Goal: Task Accomplishment & Management: Use online tool/utility

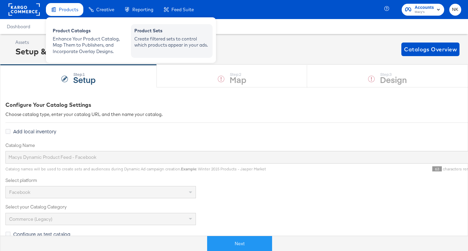
click at [153, 45] on div "Create filtered sets to control which products appear in your ads." at bounding box center [171, 42] width 75 height 13
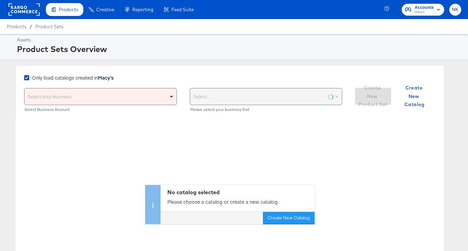
click at [31, 78] on label "Only load catalogs created in Macy's" at bounding box center [70, 77] width 92 height 7
click at [0, 0] on input "Only load catalogs created in Macy's" at bounding box center [0, 0] width 0 height 0
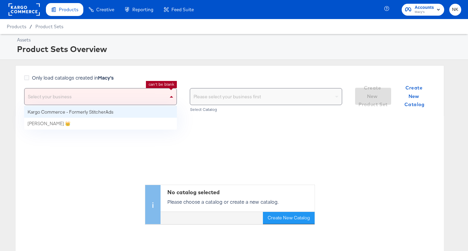
click at [162, 94] on div "Select your business" at bounding box center [100, 96] width 152 height 16
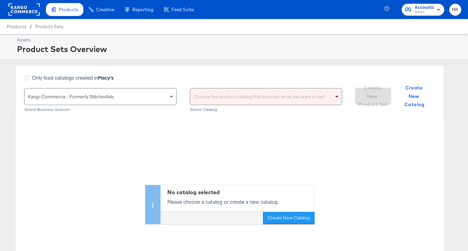
click at [257, 97] on div "Choose the product catalog that includes what you want to sell" at bounding box center [266, 96] width 152 height 16
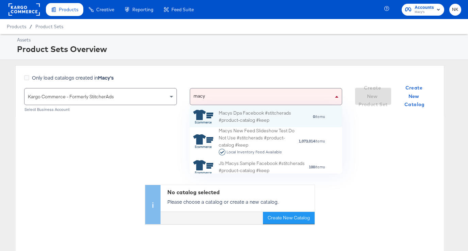
scroll to position [67, 152]
type input "macy"
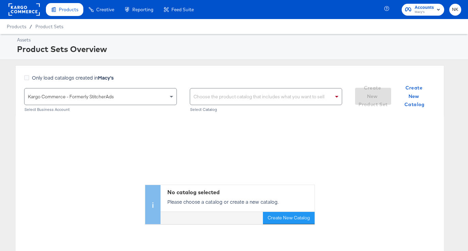
click at [241, 94] on div "Choose the product catalog that includes what you want to sell" at bounding box center [266, 96] width 152 height 16
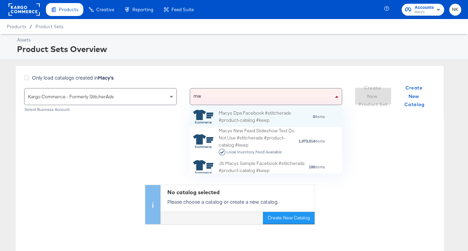
type input "macy"
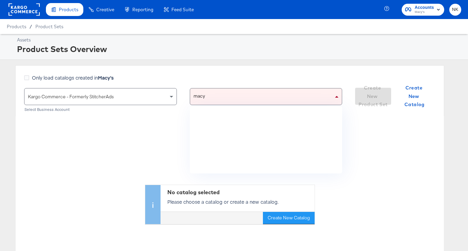
scroll to position [241, 0]
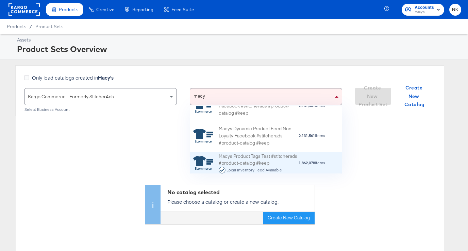
click at [284, 162] on div "Macys Product Tags Test #stitcherads #product-catalog #keep Local Inventory Fee…" at bounding box center [259, 163] width 80 height 21
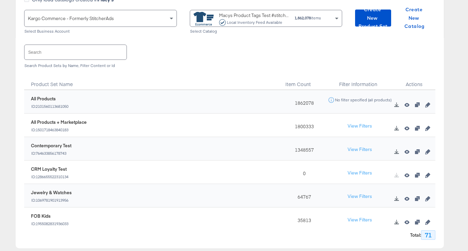
scroll to position [80, 0]
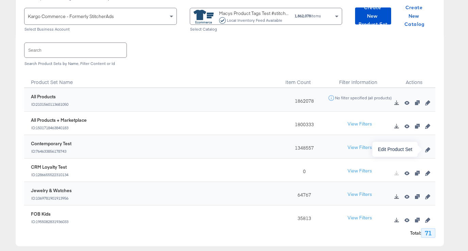
click at [427, 150] on icon "button" at bounding box center [427, 149] width 5 height 5
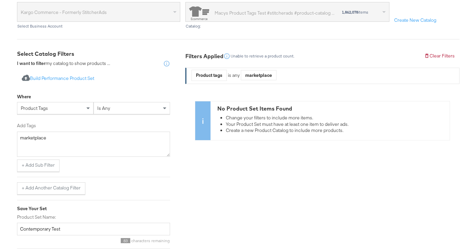
scroll to position [95, 0]
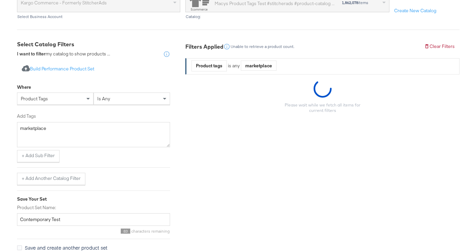
click at [67, 101] on div "product tags" at bounding box center [55, 99] width 76 height 12
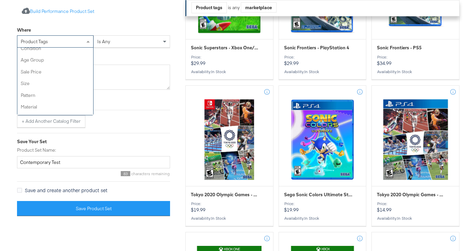
scroll to position [0, 0]
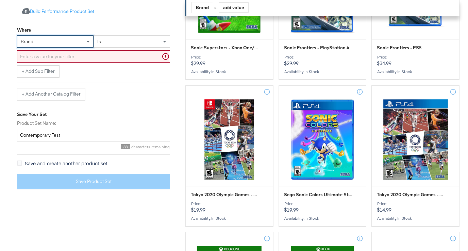
click at [123, 43] on div "is" at bounding box center [132, 42] width 76 height 12
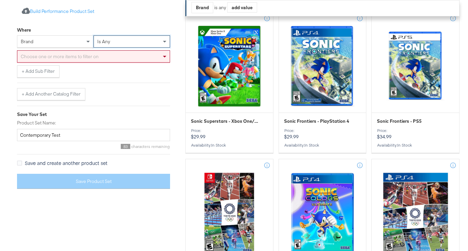
scroll to position [165, 0]
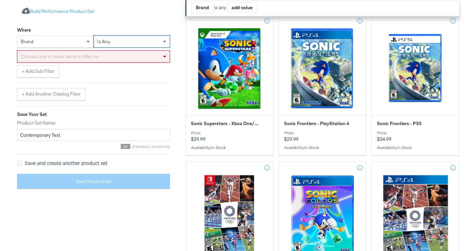
click at [82, 56] on div "Choose one or more items to filter on" at bounding box center [93, 57] width 152 height 12
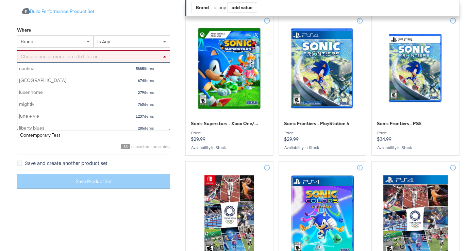
scroll to position [67, 152]
paste input "[PERSON_NAME] [PERSON_NAME]​ · And Now This​ · Bar III​ · Avec Les Filles​ · AS…"
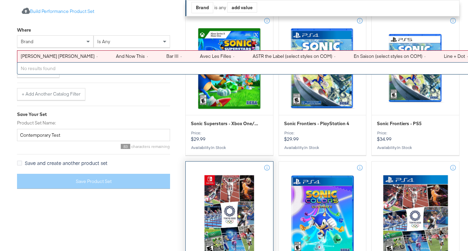
type input "[PERSON_NAME] [PERSON_NAME]​ · And Now This​ · Bar III​ · Avec Les Filles​ · AS…"
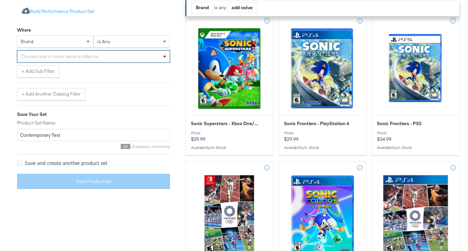
paste input "[PERSON_NAME] [PERSON_NAME], And Now This, Bar III, Avec Les Filles, ASTR the L…"
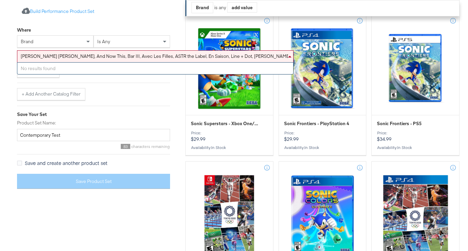
scroll to position [0, 0]
drag, startPoint x: 51, startPoint y: 56, endPoint x: 101, endPoint y: 108, distance: 71.9
click at [101, 108] on div "Import product data from Google Analytics to generate product set Build Perform…" at bounding box center [93, 97] width 153 height 194
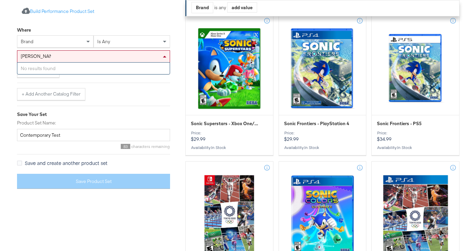
type input "[PERSON_NAME] [PERSON_NAME]"
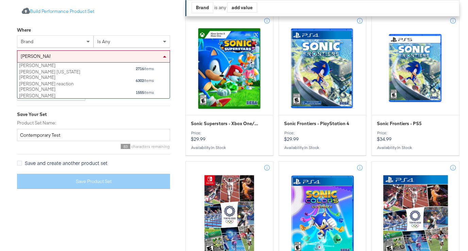
scroll to position [36, 152]
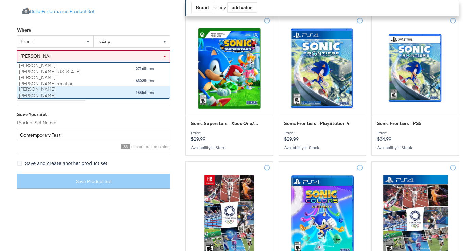
click at [79, 90] on div "[PERSON_NAME] [PERSON_NAME]" at bounding box center [54, 92] width 71 height 13
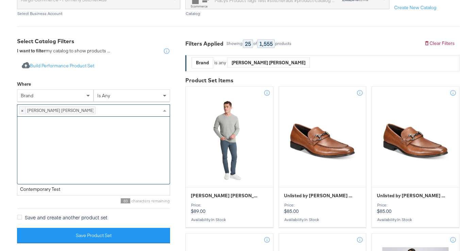
scroll to position [67, 152]
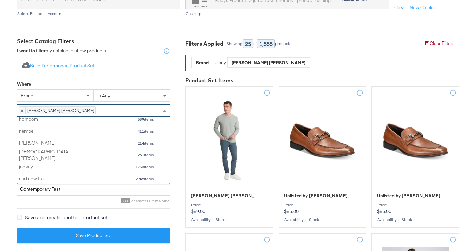
paste input "And Now This"
type input "And Now This"
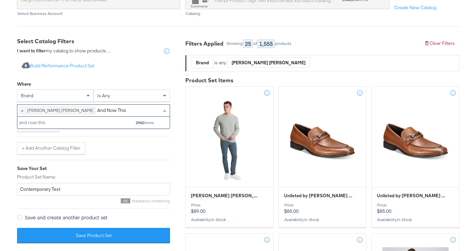
scroll to position [12, 152]
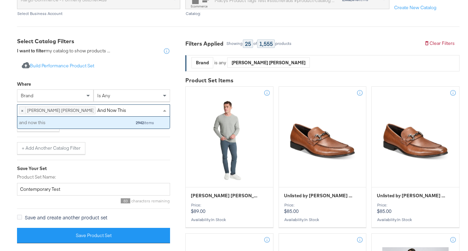
click at [99, 126] on div "and now this 2942 items" at bounding box center [86, 122] width 135 height 9
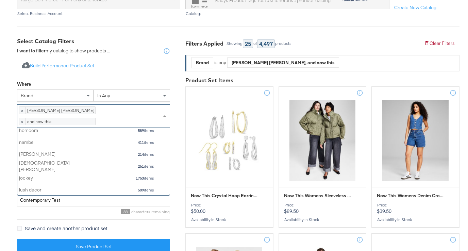
scroll to position [67, 152]
paste input "Bar III"
type input "Bar III"
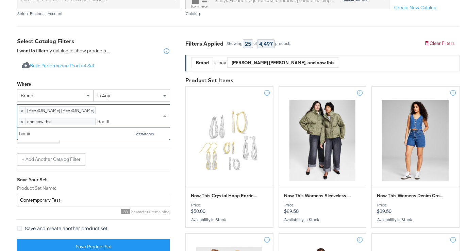
scroll to position [12, 152]
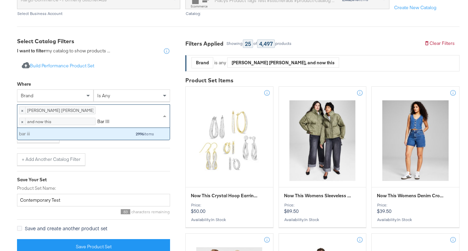
click at [95, 138] on div "bar iii 2996 items" at bounding box center [86, 134] width 135 height 9
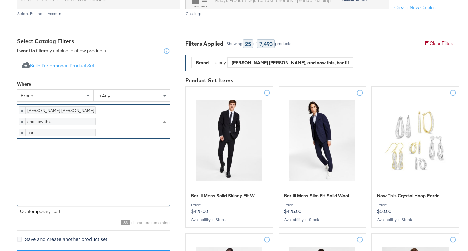
scroll to position [67, 152]
paste input "Avec Les Filles"
type input "Avec Les Filles"
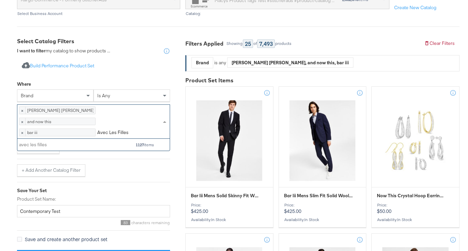
scroll to position [12, 152]
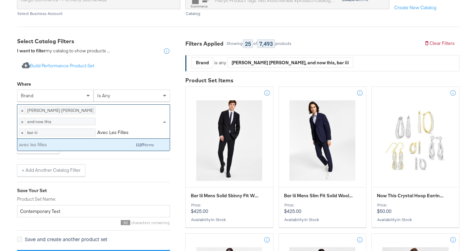
click at [51, 148] on div "avec les filles" at bounding box center [54, 144] width 71 height 6
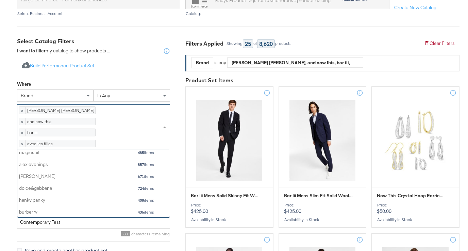
scroll to position [67, 152]
paste input "ASTR the Label"
type input "ASTR the Label"
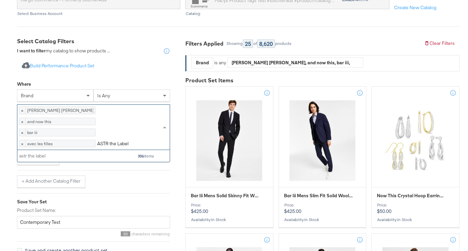
scroll to position [12, 152]
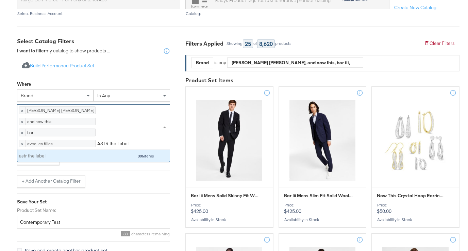
click at [94, 160] on div "astr the label 306 items" at bounding box center [86, 156] width 135 height 9
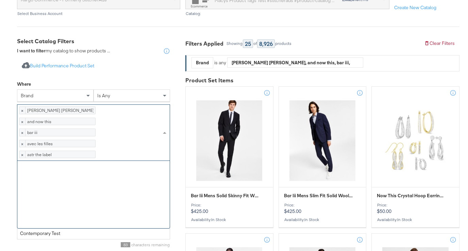
scroll to position [67, 152]
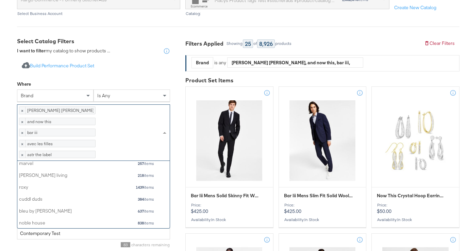
paste input "En Saison"
type input "En Saison"
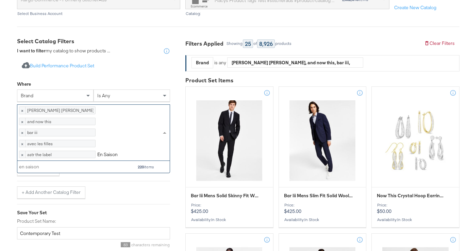
scroll to position [12, 152]
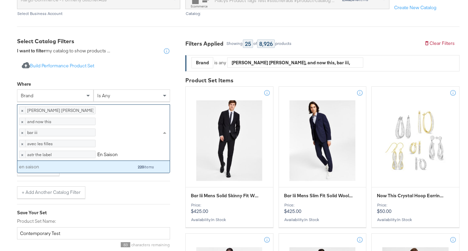
click at [89, 170] on div "en saison" at bounding box center [54, 167] width 71 height 6
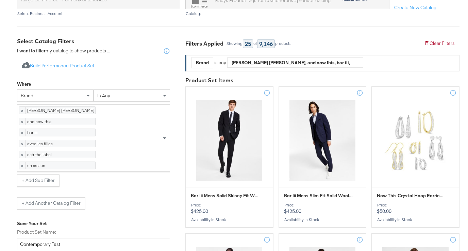
scroll to position [0, 0]
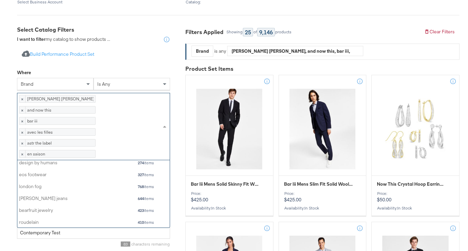
paste input "Line + Dot"
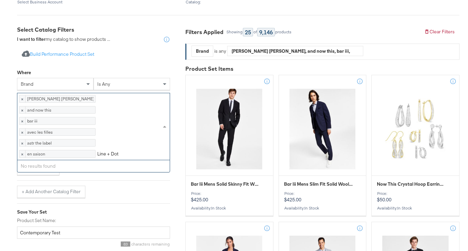
click at [110, 161] on input "Line + Dot" at bounding box center [108, 154] width 22 height 13
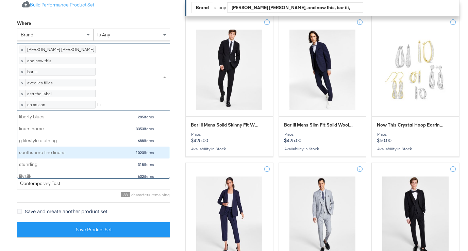
type input "L"
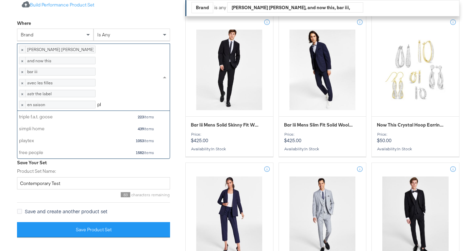
type input "p"
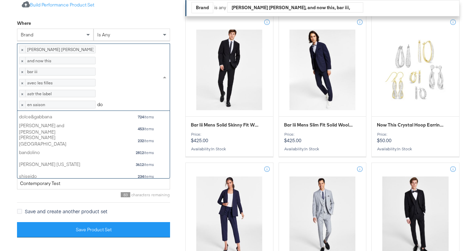
type input "d"
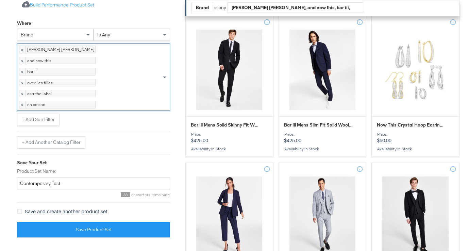
paste input "[PERSON_NAME]"
type input "[PERSON_NAME]"
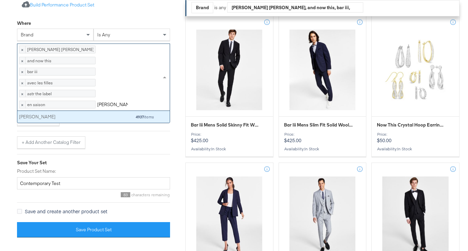
click at [96, 121] on div "[PERSON_NAME] 4937 items" at bounding box center [86, 117] width 135 height 9
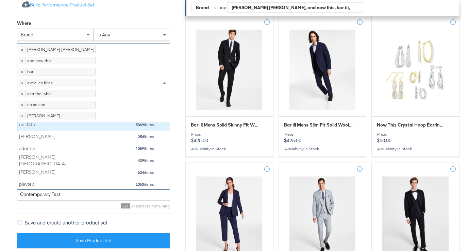
paste input "Lioness"
type input "Lioness"
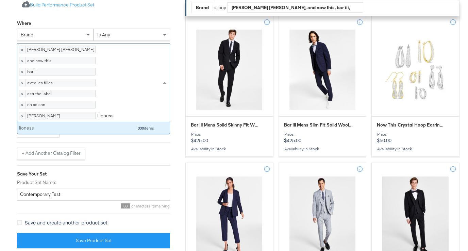
click at [108, 132] on div "lioness 330 items" at bounding box center [86, 128] width 135 height 9
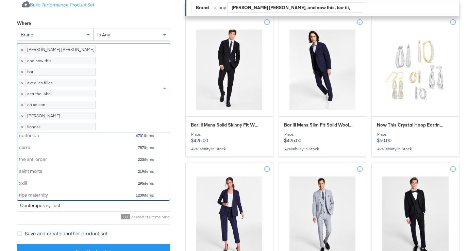
paste input "Bardot"
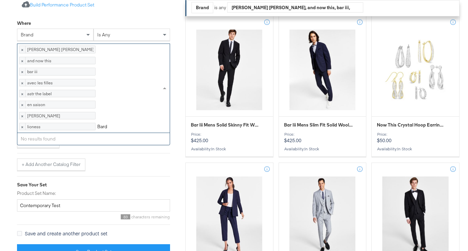
type input "Bard"
paste input "BCBG"
type input "BCBG"
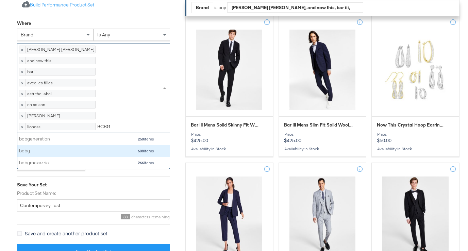
click at [120, 155] on div "bcbg 608 items" at bounding box center [86, 151] width 135 height 9
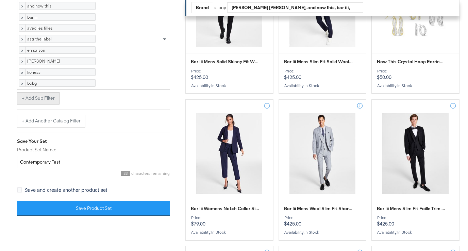
click at [36, 104] on button "+ Add Sub Filter" at bounding box center [38, 98] width 43 height 12
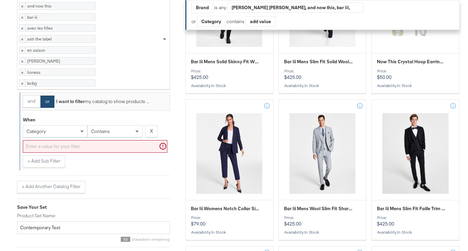
click at [72, 137] on div "category" at bounding box center [55, 131] width 64 height 12
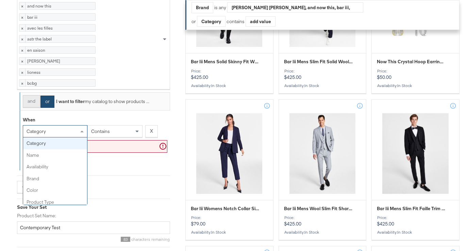
click at [32, 107] on button "and" at bounding box center [31, 101] width 17 height 12
click at [54, 137] on div "category" at bounding box center [55, 131] width 64 height 12
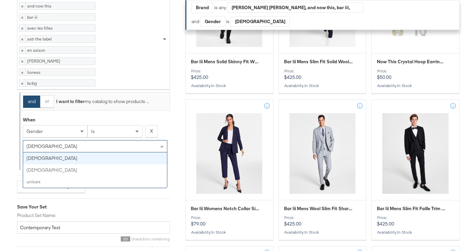
click at [96, 152] on div "[DEMOGRAPHIC_DATA]" at bounding box center [95, 146] width 144 height 12
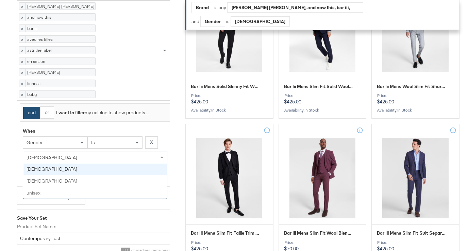
click at [90, 163] on div "[DEMOGRAPHIC_DATA]" at bounding box center [95, 157] width 144 height 12
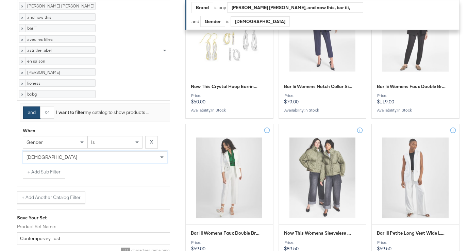
click at [170, 176] on div "When gender is [DEMOGRAPHIC_DATA] [DEMOGRAPHIC_DATA] + Add Sub Filter" at bounding box center [95, 151] width 150 height 60
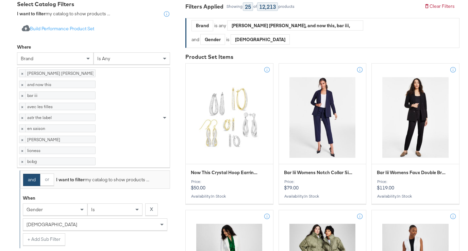
scroll to position [127, 0]
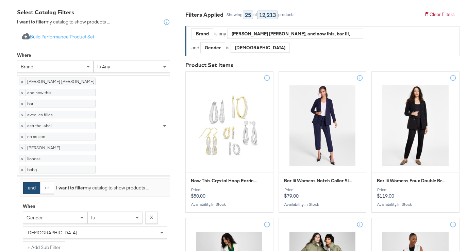
click at [126, 176] on div "× [PERSON_NAME] [PERSON_NAME] 1555 items × and now this 2942 items × bar iii 29…" at bounding box center [93, 125] width 153 height 100
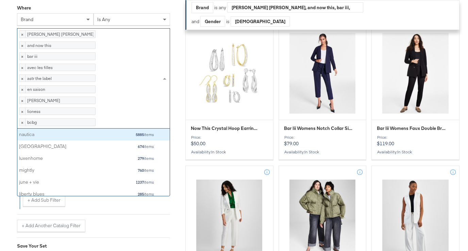
scroll to position [179, 0]
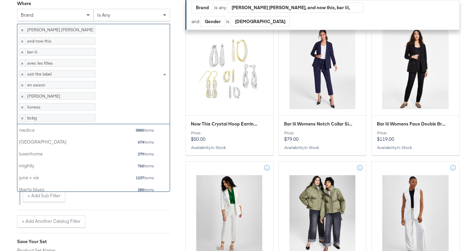
paste input "Line + Dot​"
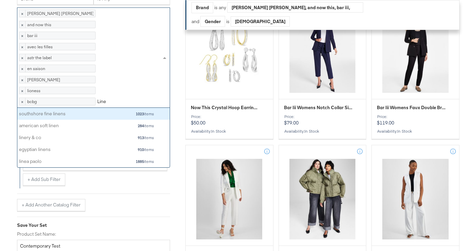
scroll to position [198, 0]
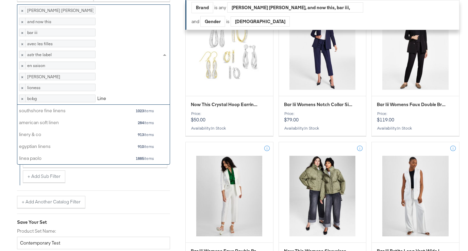
type input "Line"
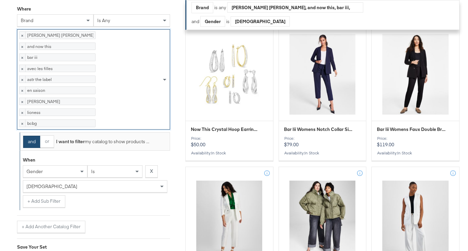
scroll to position [172, 0]
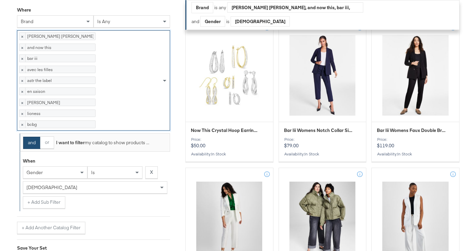
paste input "Bardot"
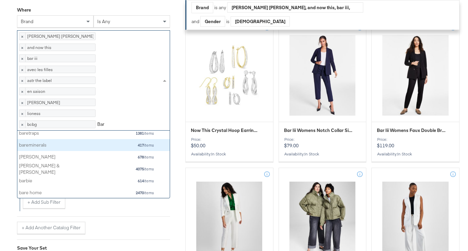
scroll to position [0, 0]
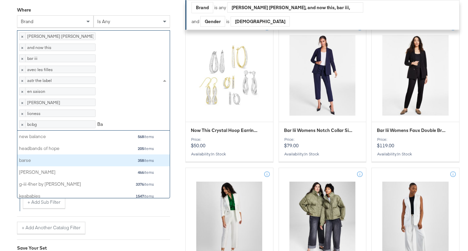
type input "B"
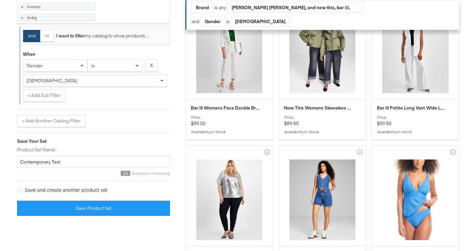
scroll to position [418, 0]
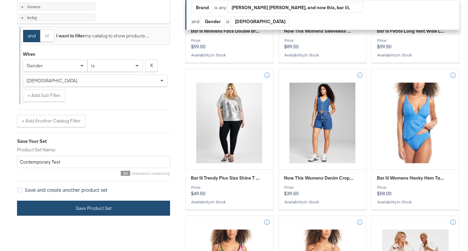
click at [96, 216] on button "Save Product Set" at bounding box center [93, 208] width 153 height 15
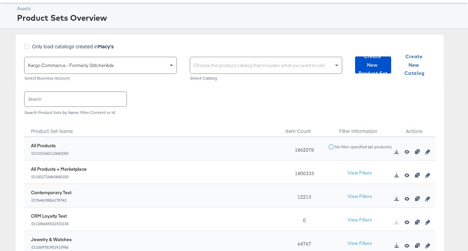
scroll to position [36, 0]
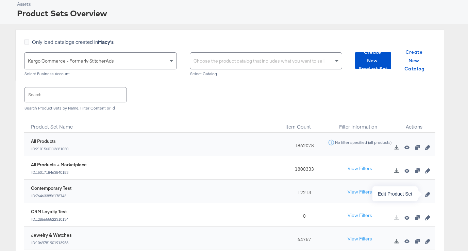
click at [423, 195] on button "button" at bounding box center [427, 194] width 10 height 5
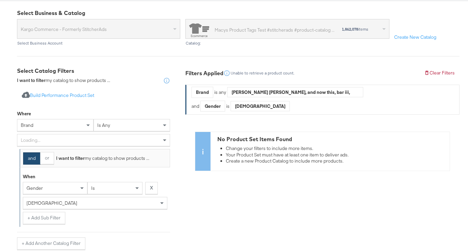
scroll to position [106, 0]
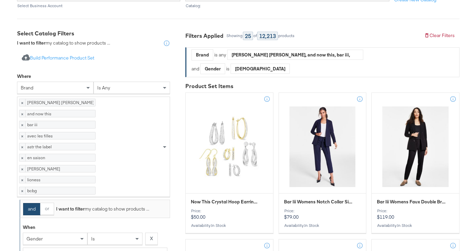
click at [133, 164] on div "× [PERSON_NAME] [PERSON_NAME] 1555 items × and now this 2942 items × bar iii 29…" at bounding box center [89, 147] width 144 height 100
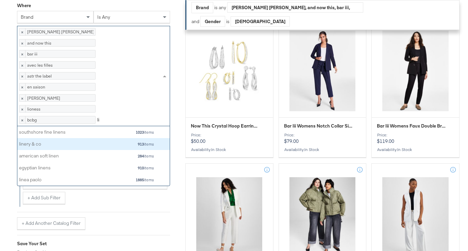
scroll to position [67, 152]
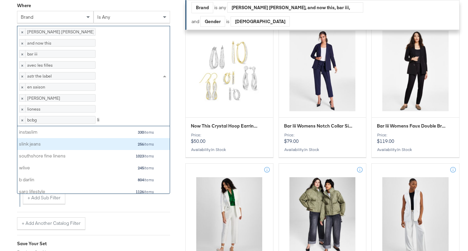
type input "l"
